Goal: Task Accomplishment & Management: Manage account settings

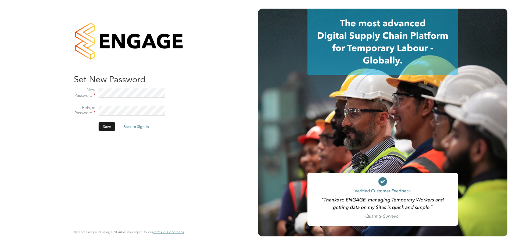
click at [100, 125] on button "Save" at bounding box center [107, 126] width 17 height 9
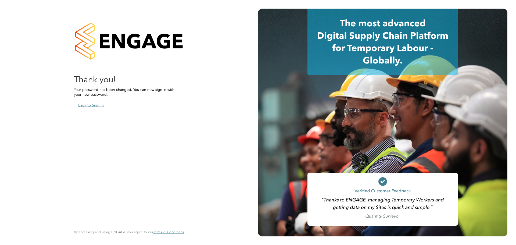
click at [99, 106] on button "Back to Sign In" at bounding box center [91, 105] width 34 height 9
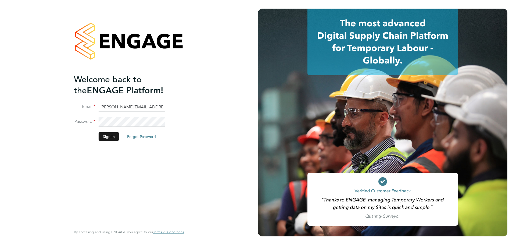
click at [110, 132] on button "Sign In" at bounding box center [109, 136] width 20 height 9
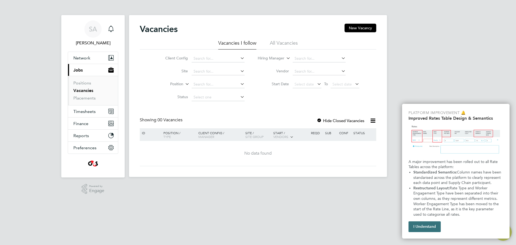
click at [430, 229] on button "I Understand" at bounding box center [424, 226] width 32 height 11
